Goal: Find specific page/section: Find specific page/section

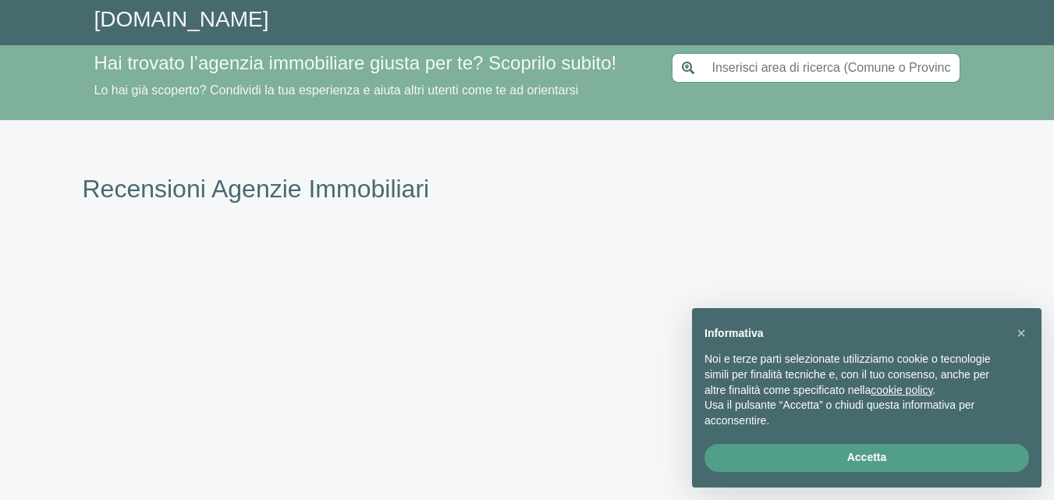
type input "[GEOGRAPHIC_DATA]"
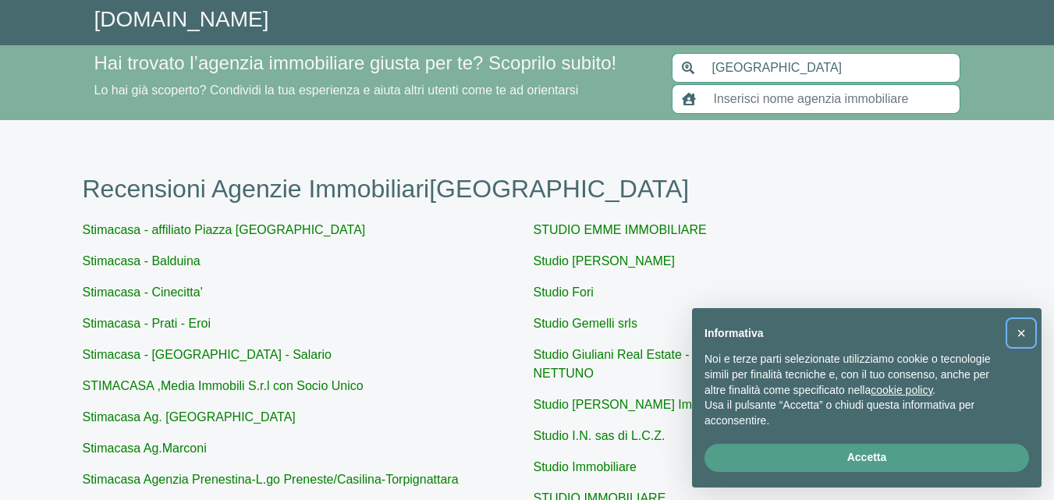
click at [1018, 332] on span "×" at bounding box center [1021, 333] width 9 height 17
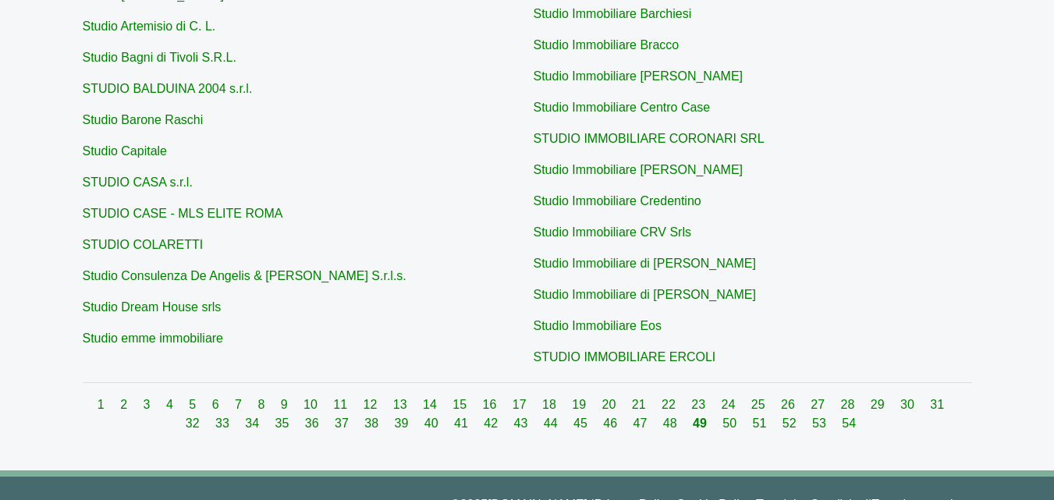
scroll to position [686, 0]
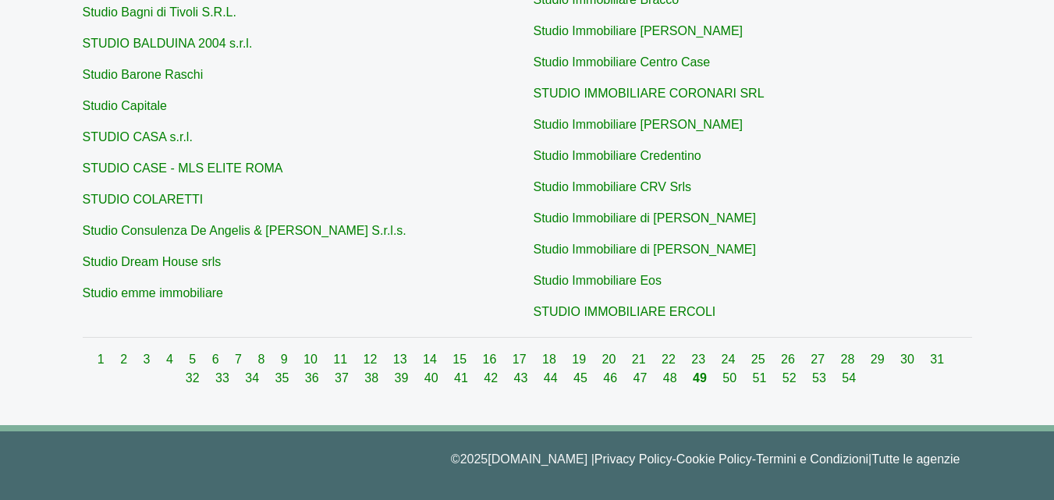
drag, startPoint x: 1051, startPoint y: 72, endPoint x: 1065, endPoint y: 35, distance: 39.3
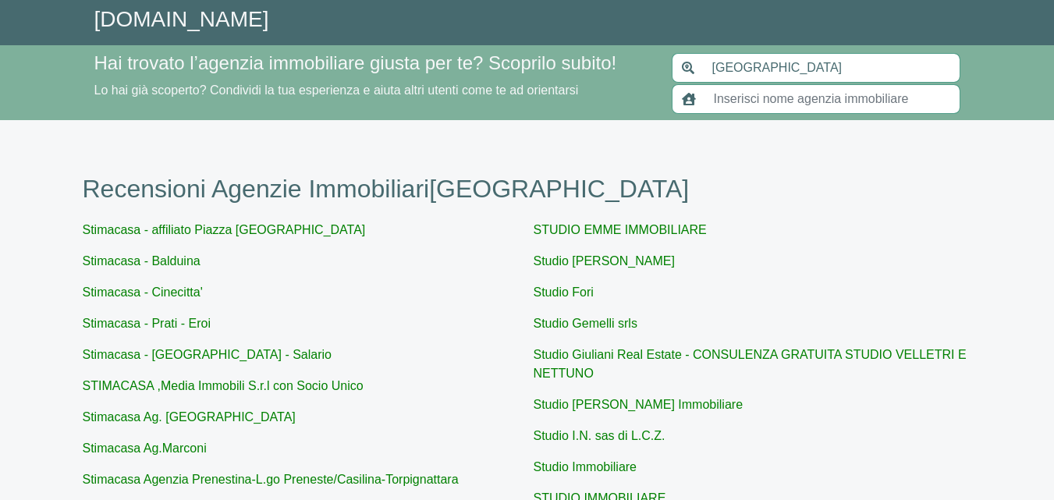
scroll to position [437, 0]
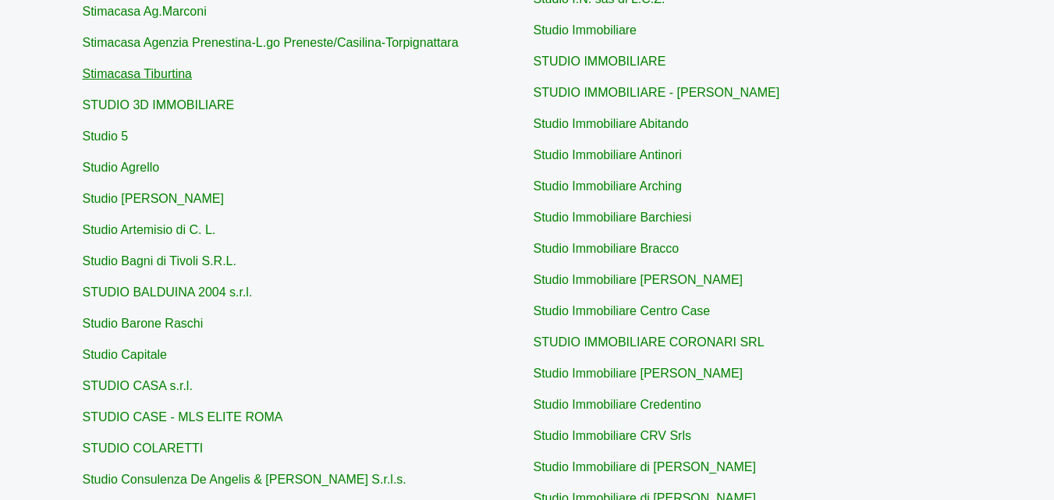
click at [161, 72] on link "Stimacasa Tiburtina" at bounding box center [138, 73] width 110 height 13
type input "Stimacasa Tiburtina"
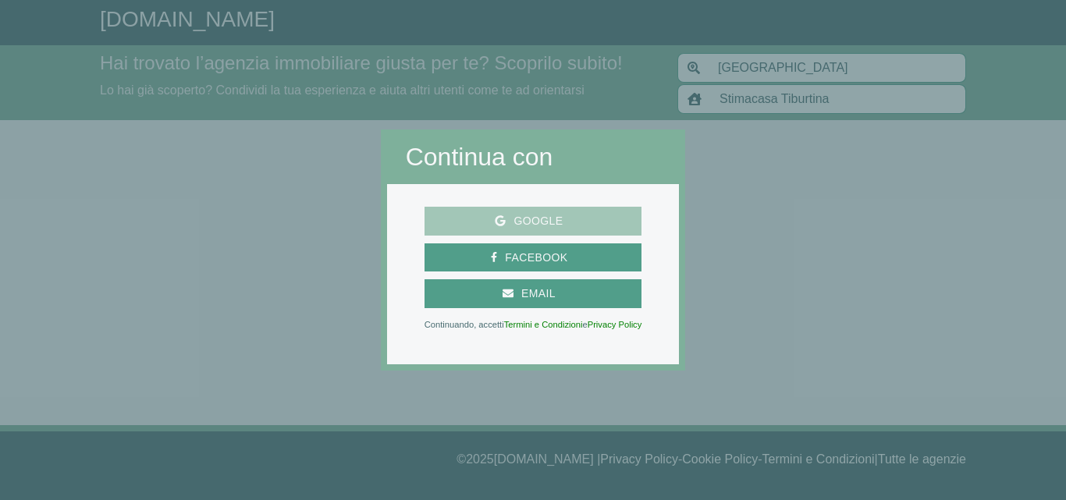
click at [535, 222] on span "Google" at bounding box center [538, 221] width 65 height 20
